Goal: Obtain resource: Obtain resource

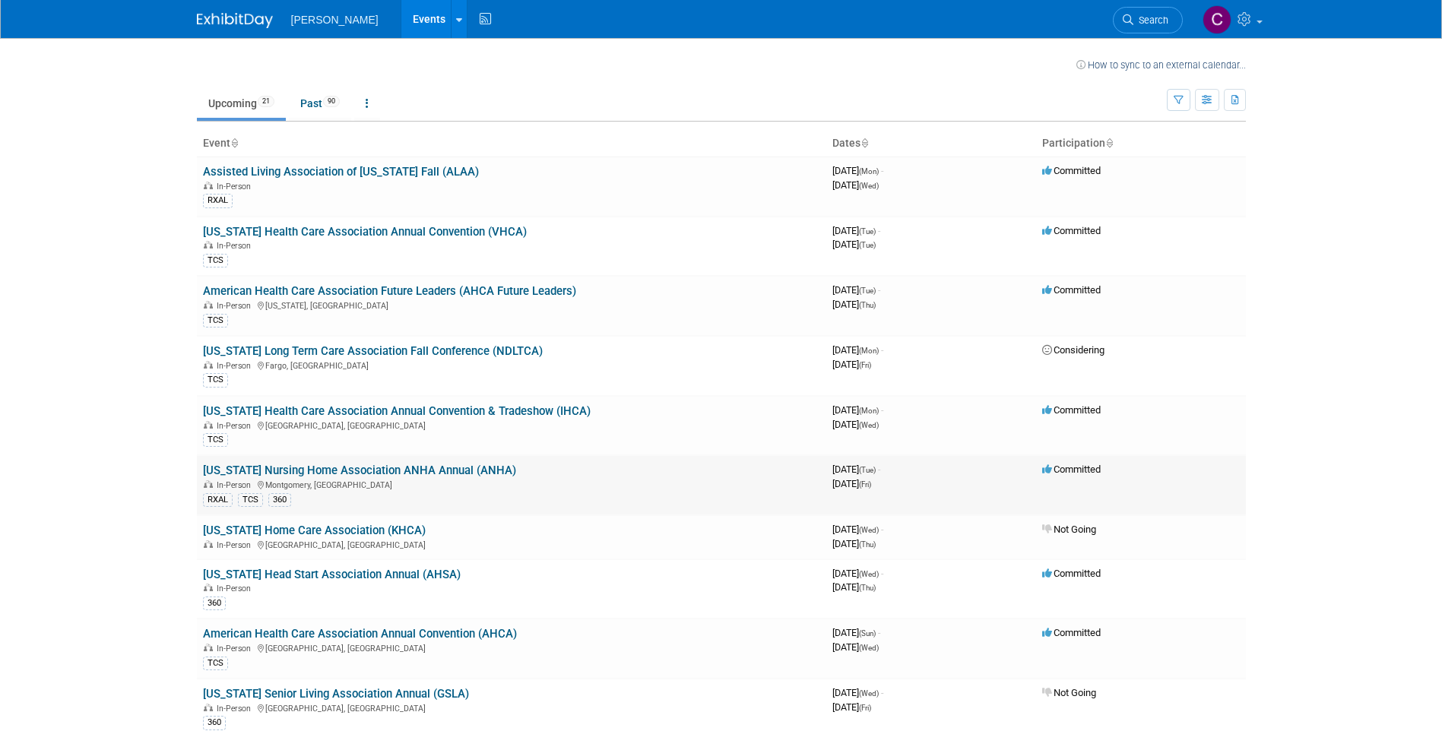
click at [390, 476] on link "[US_STATE] Nursing Home Association ANHA Annual (ANHA)" at bounding box center [359, 471] width 313 height 14
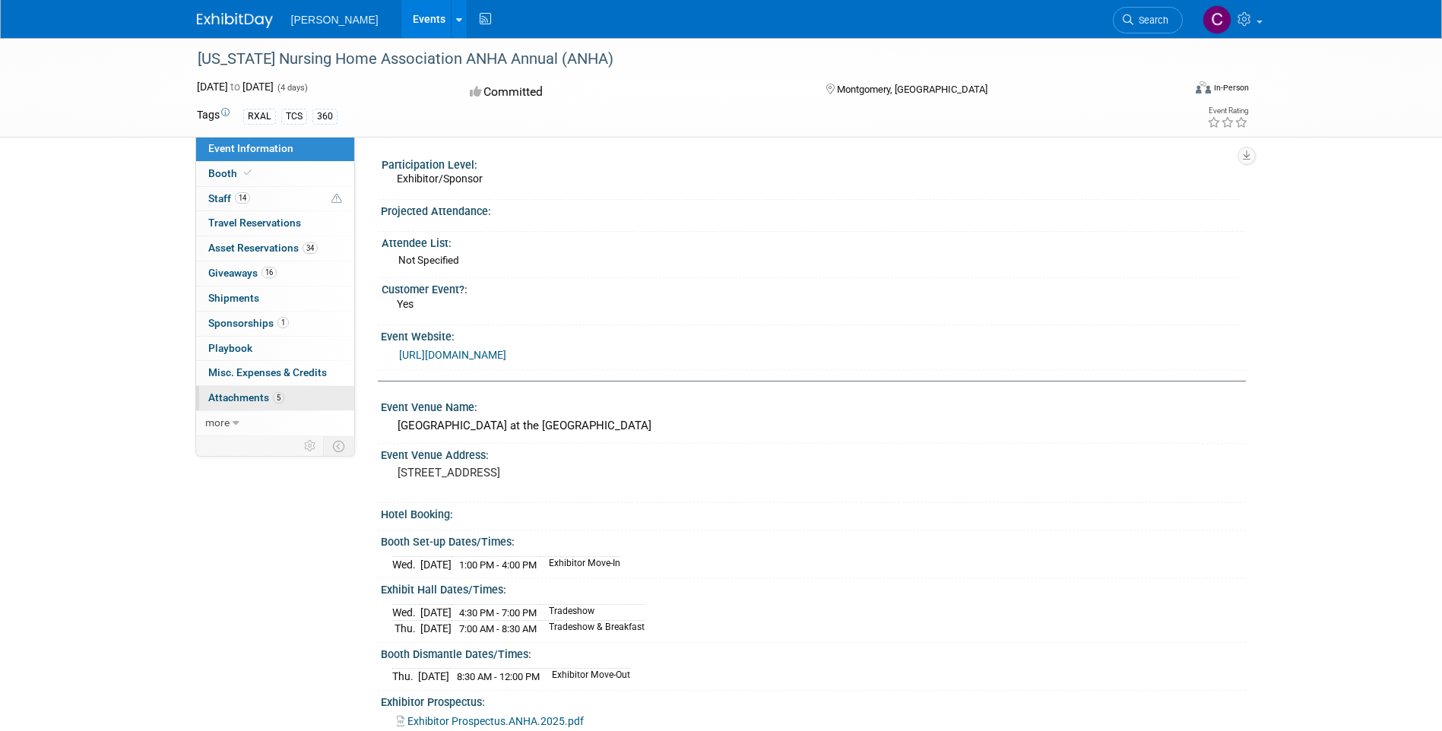
click at [264, 398] on span "Attachments 5" at bounding box center [246, 397] width 76 height 12
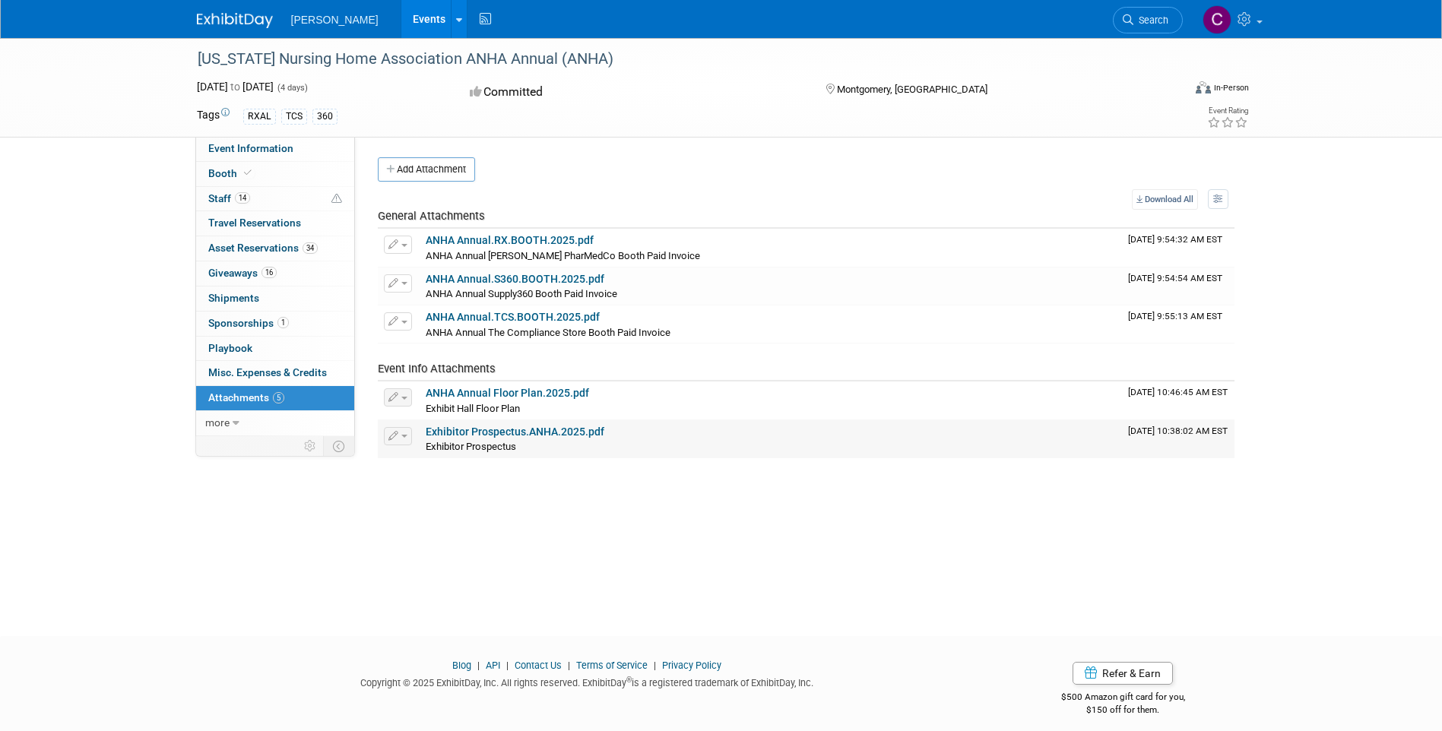
click at [486, 438] on link "Exhibitor Prospectus.ANHA.2025.pdf" at bounding box center [515, 432] width 179 height 12
click at [227, 426] on span "more" at bounding box center [217, 423] width 24 height 12
click at [247, 451] on span "Event Binder (.pdf export)" at bounding box center [269, 448] width 122 height 12
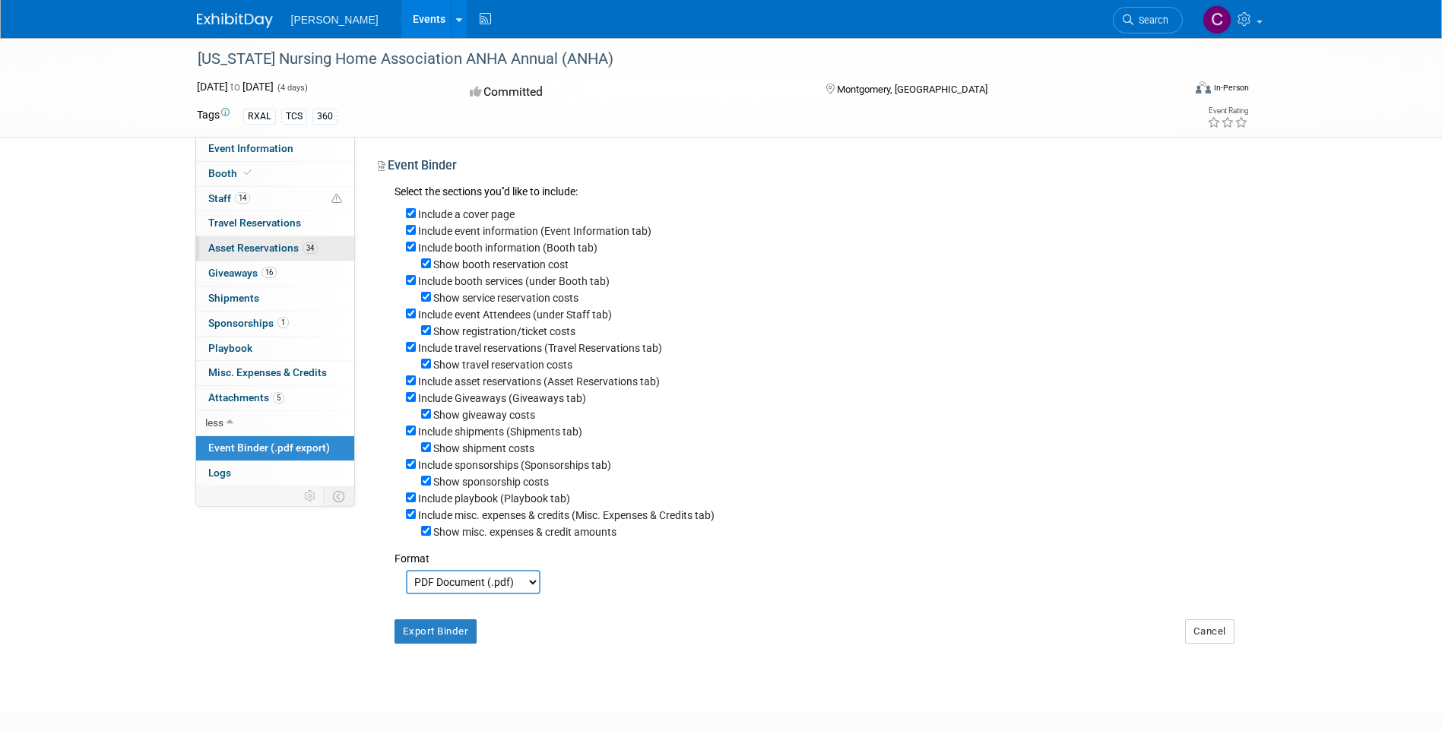
click at [255, 256] on link "34 Asset Reservations 34" at bounding box center [275, 248] width 158 height 24
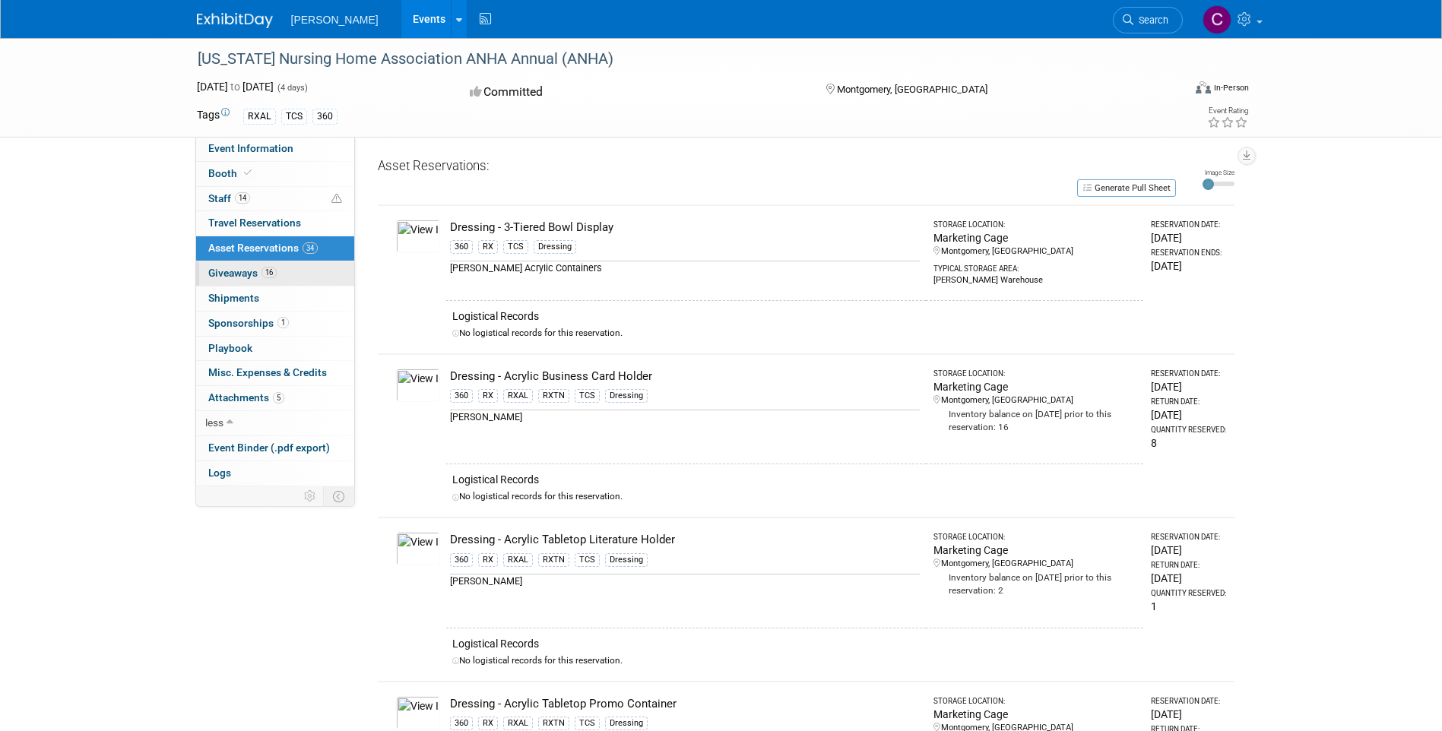
click at [245, 277] on span "Giveaways 16" at bounding box center [242, 273] width 68 height 12
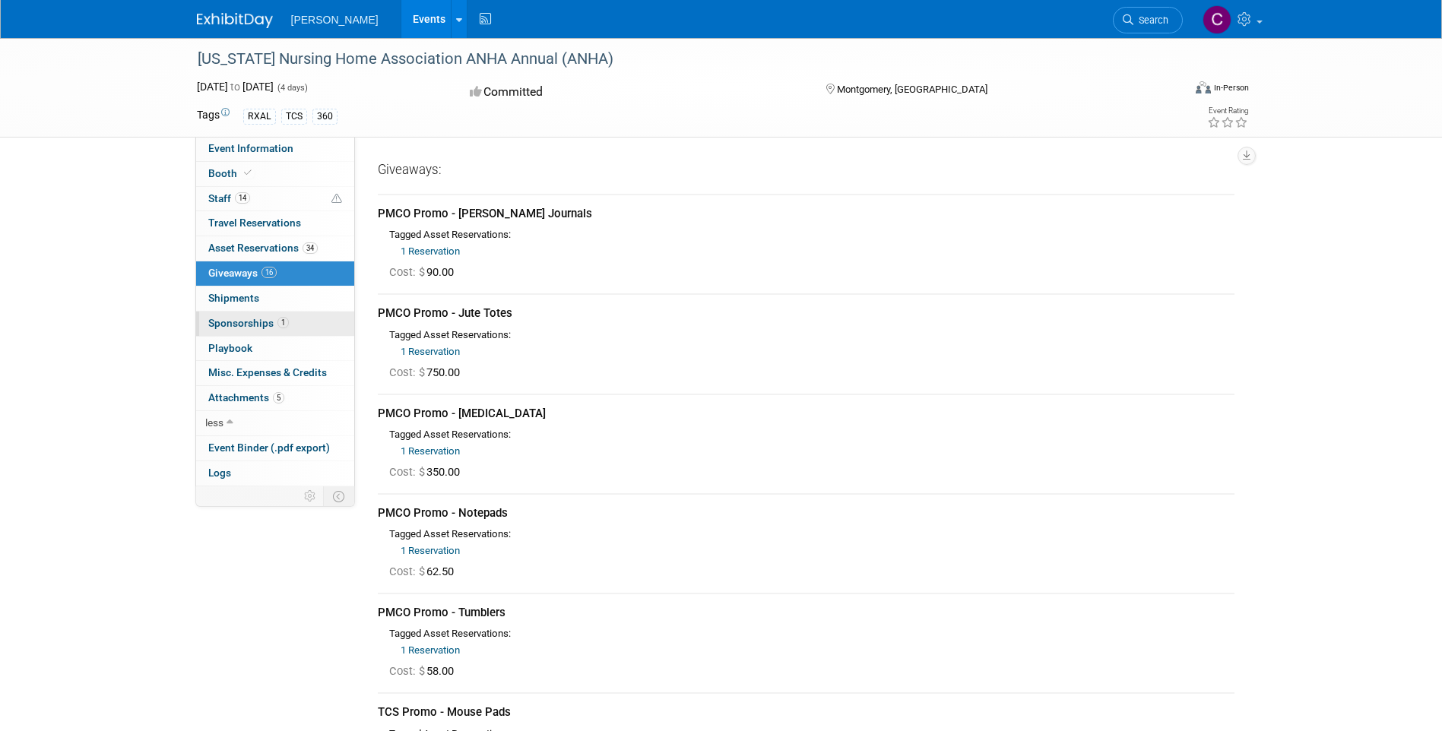
click at [250, 330] on link "1 Sponsorships 1" at bounding box center [275, 324] width 158 height 24
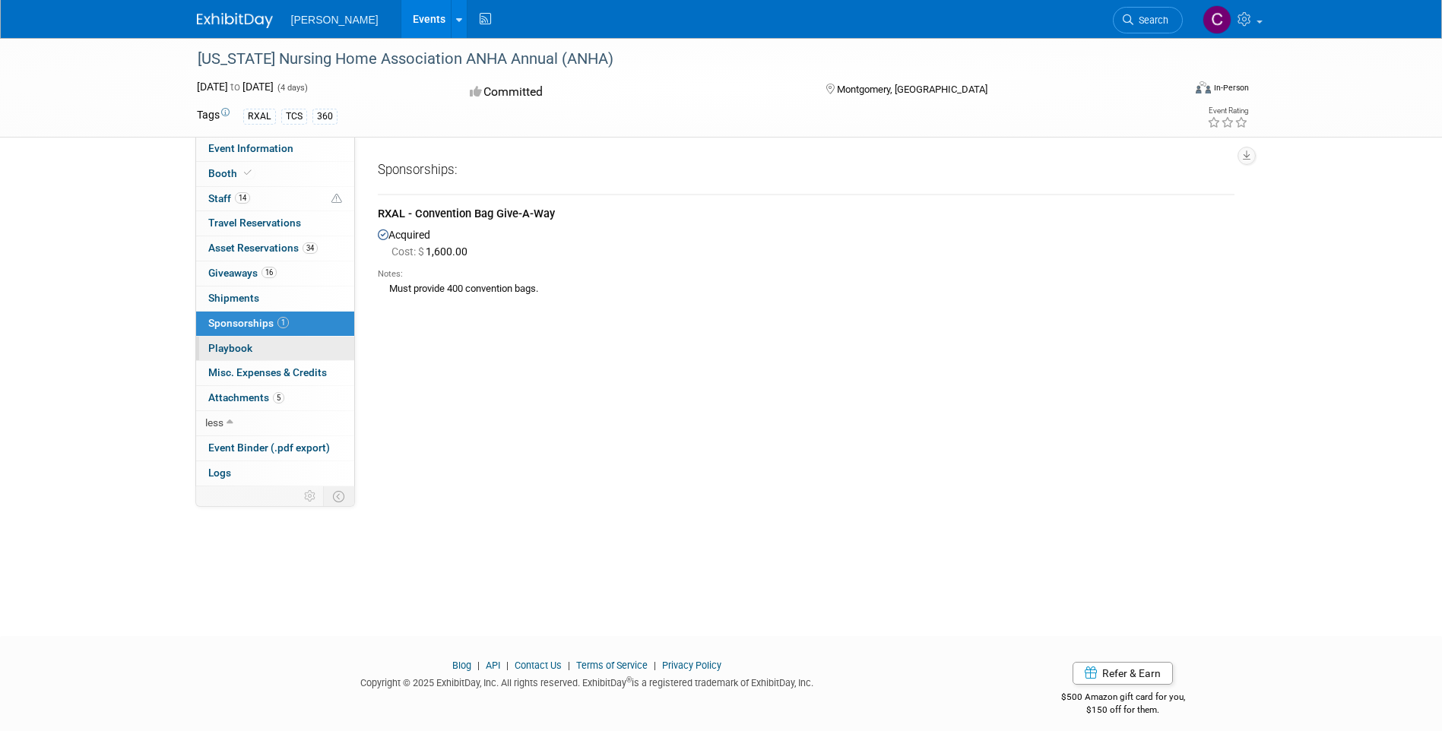
click at [250, 344] on span "Playbook 0" at bounding box center [230, 348] width 44 height 12
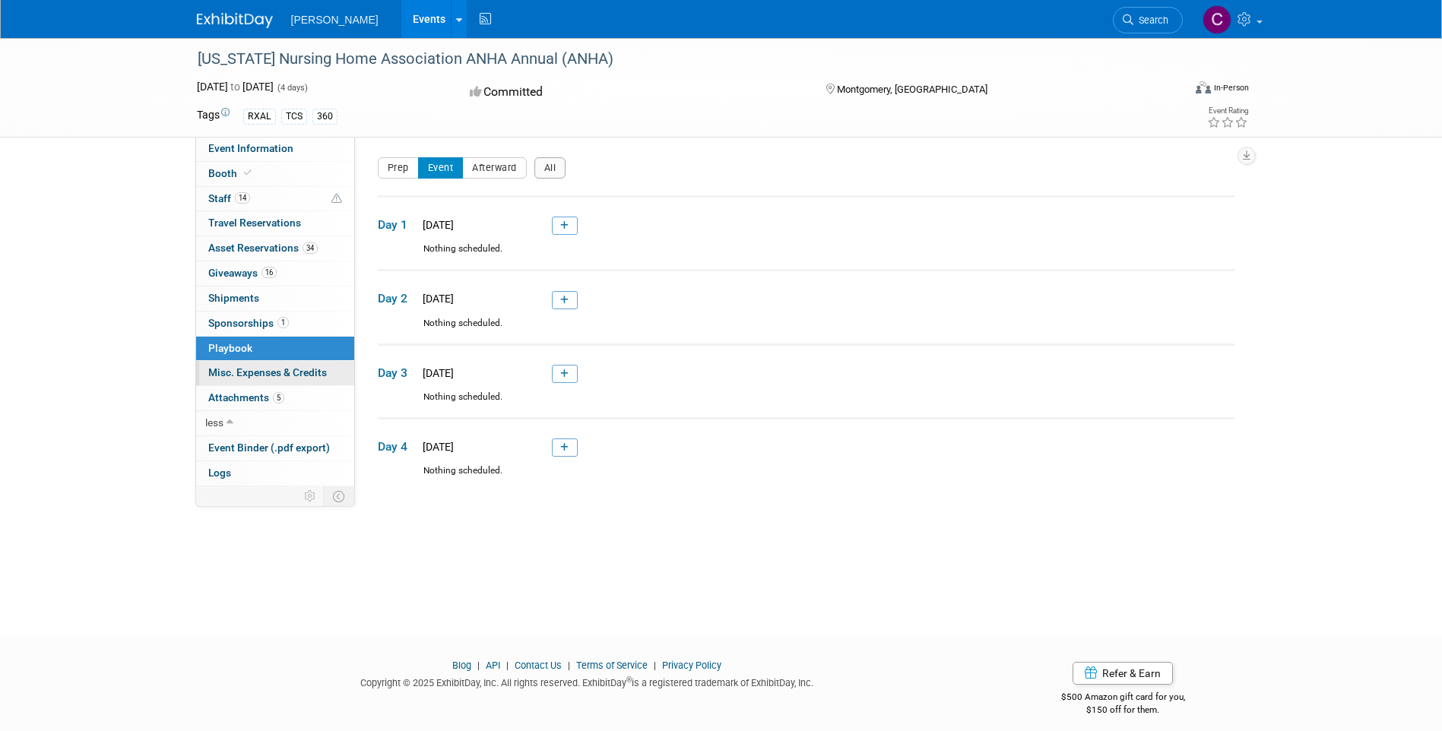
click at [266, 372] on span "Misc. Expenses & Credits 0" at bounding box center [267, 372] width 119 height 12
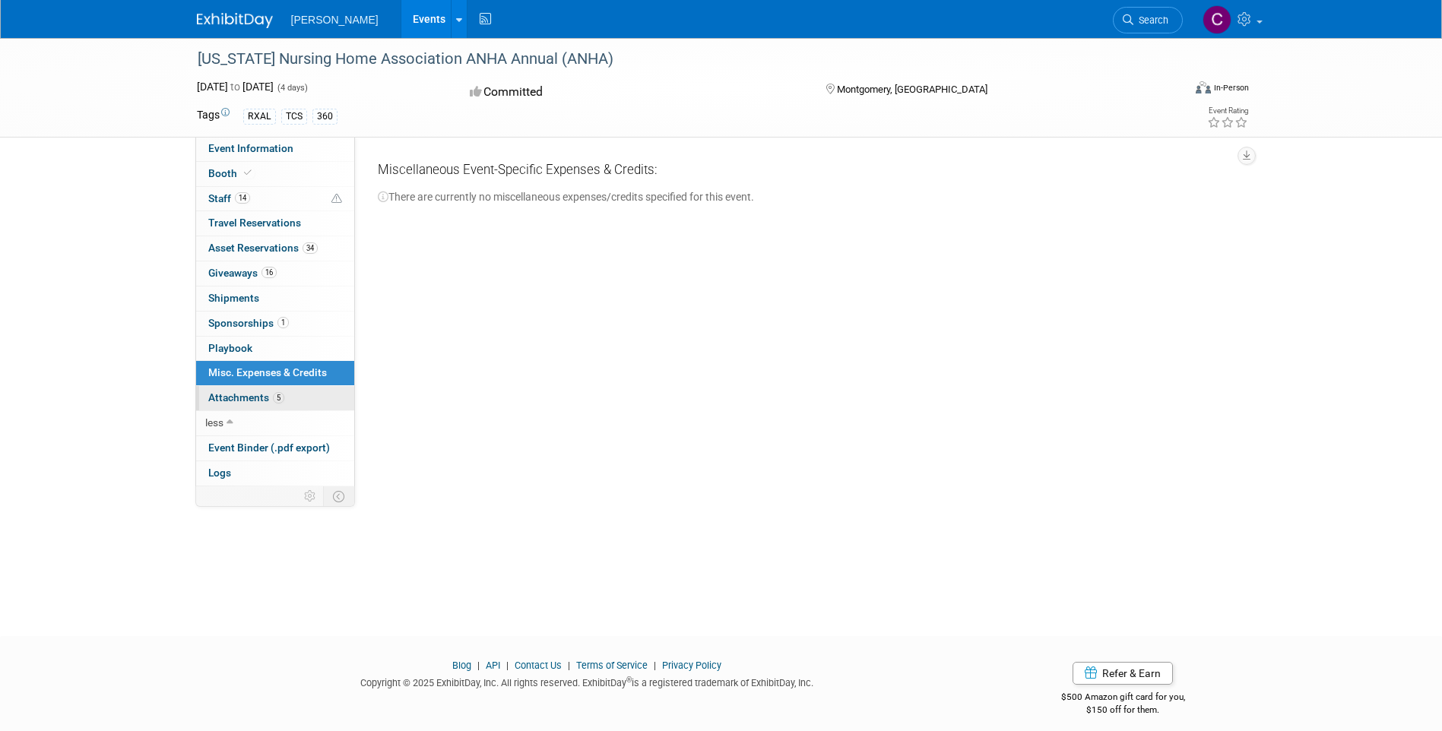
click at [249, 397] on span "Attachments 5" at bounding box center [246, 397] width 76 height 12
